Goal: Share content: Share content

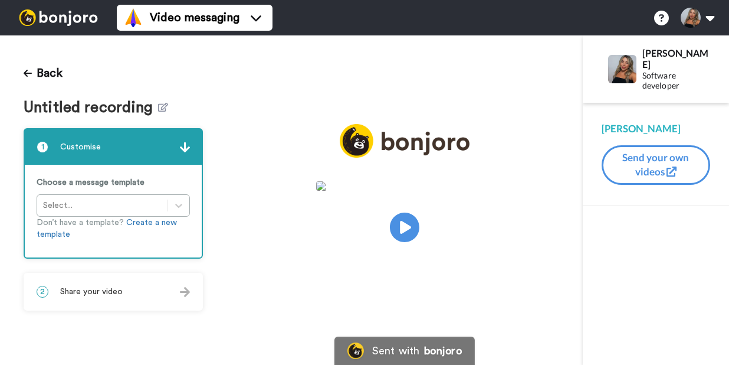
click at [432, 218] on video at bounding box center [404, 225] width 177 height 88
click at [158, 107] on icon at bounding box center [163, 107] width 10 height 9
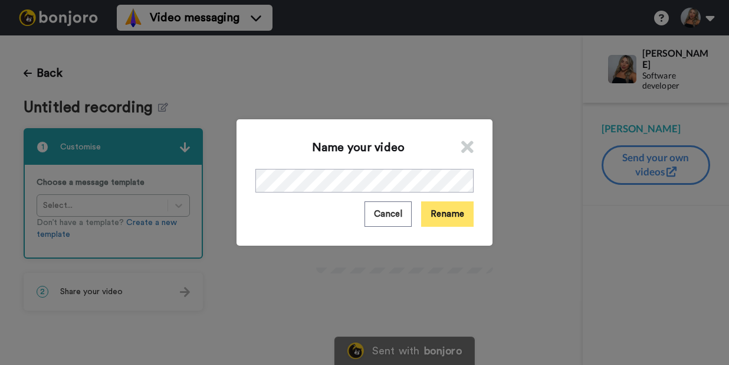
click at [447, 210] on button "Rename" at bounding box center [447, 213] width 52 height 25
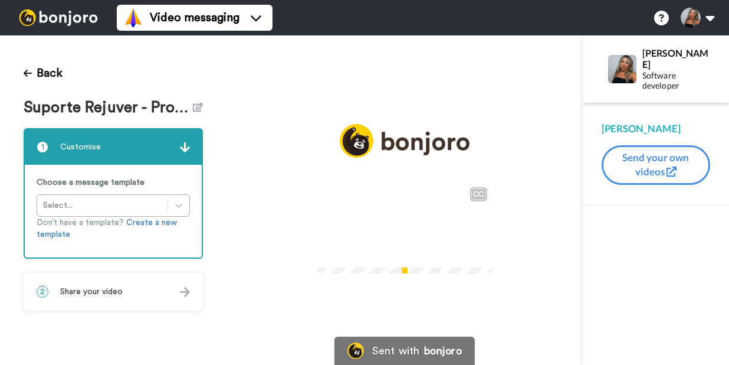
click at [116, 286] on span "Share your video" at bounding box center [91, 291] width 63 height 12
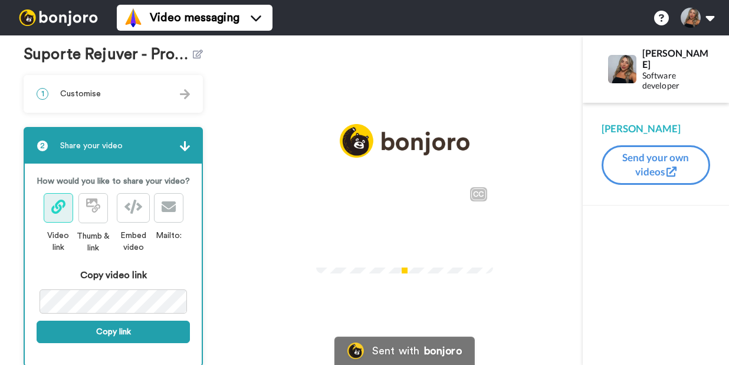
scroll to position [86, 0]
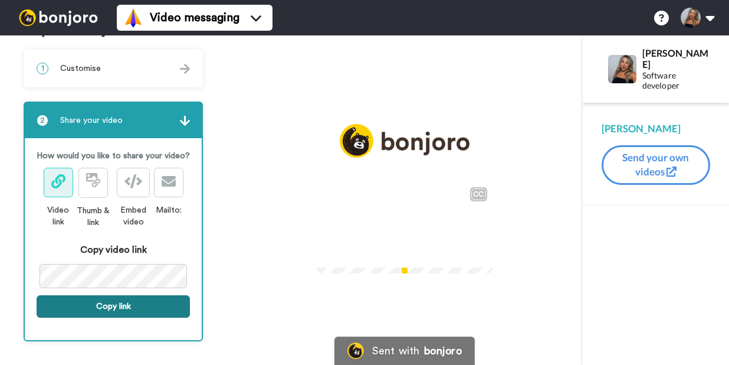
click at [120, 309] on button "Copy link" at bounding box center [113, 306] width 153 height 22
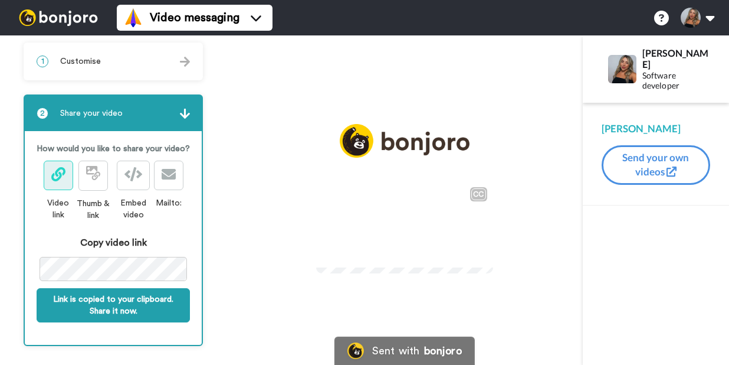
click at [398, 236] on video at bounding box center [404, 225] width 177 height 88
click at [316, 270] on video at bounding box center [404, 225] width 177 height 88
